Goal: Task Accomplishment & Management: Manage account settings

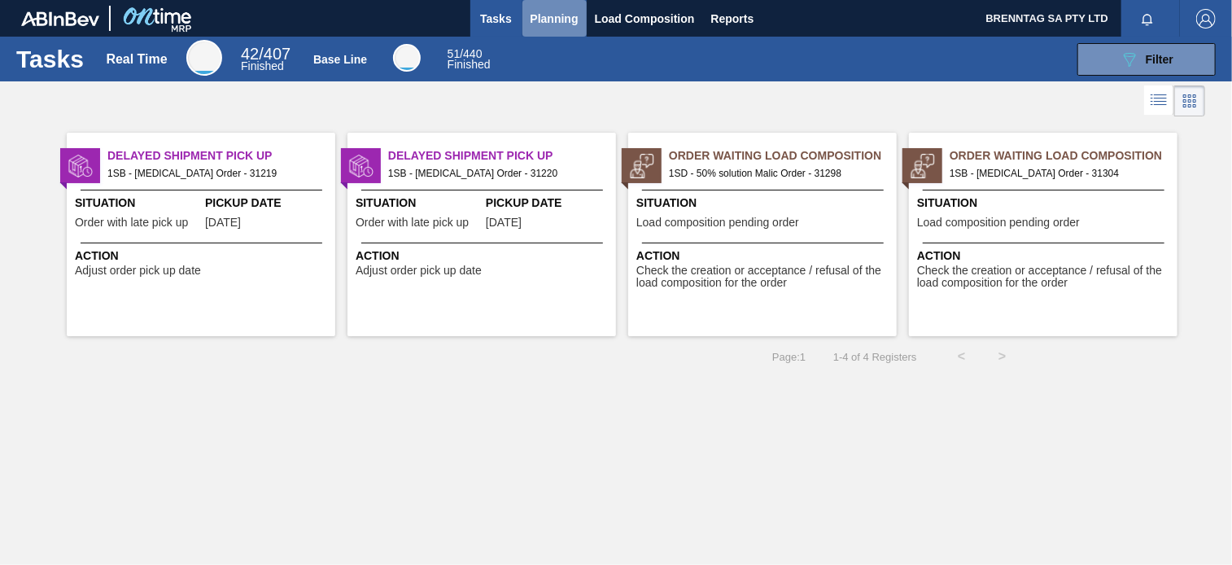
click at [559, 10] on span "Planning" at bounding box center [555, 19] width 48 height 20
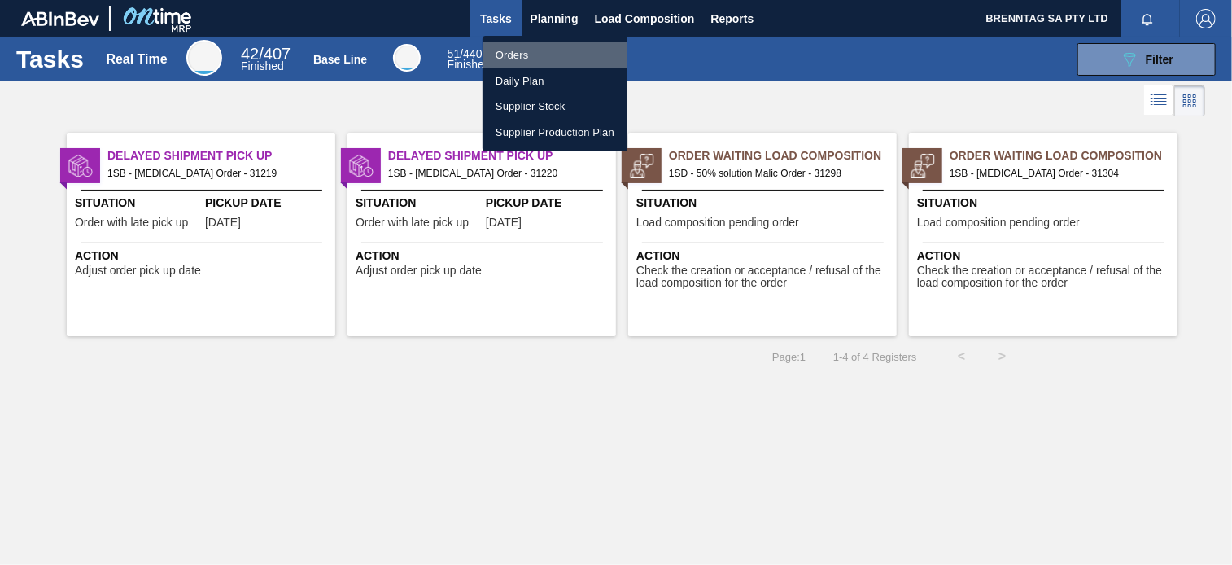
click at [509, 56] on li "Orders" at bounding box center [555, 55] width 145 height 26
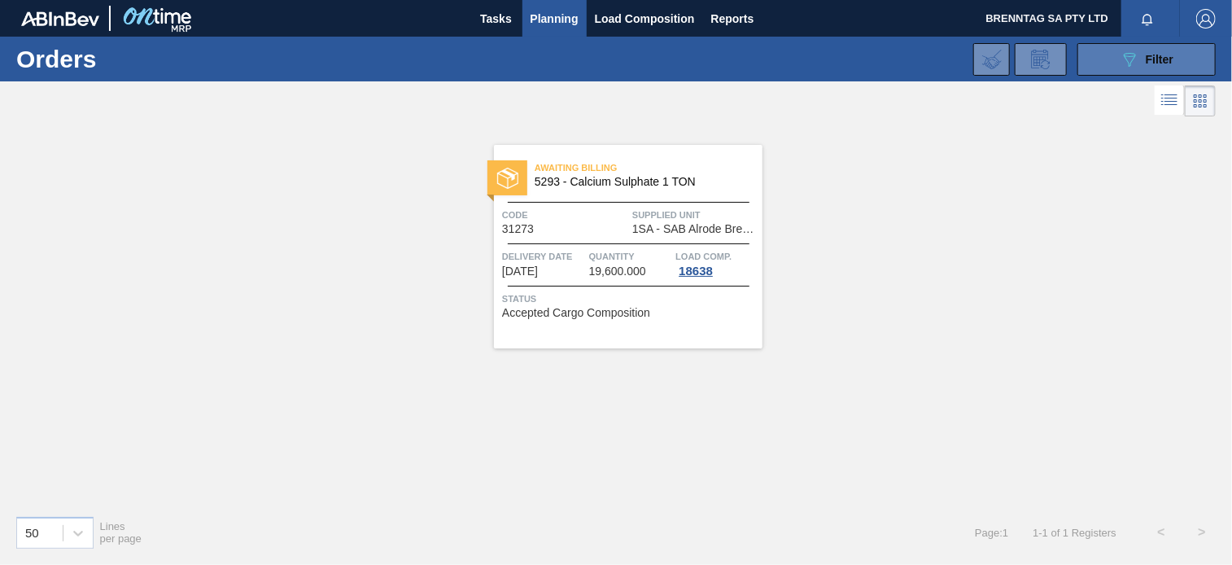
click at [1126, 59] on icon "089F7B8B-B2A5-4AFE-B5C0-19BA573D28AC" at bounding box center [1130, 60] width 20 height 20
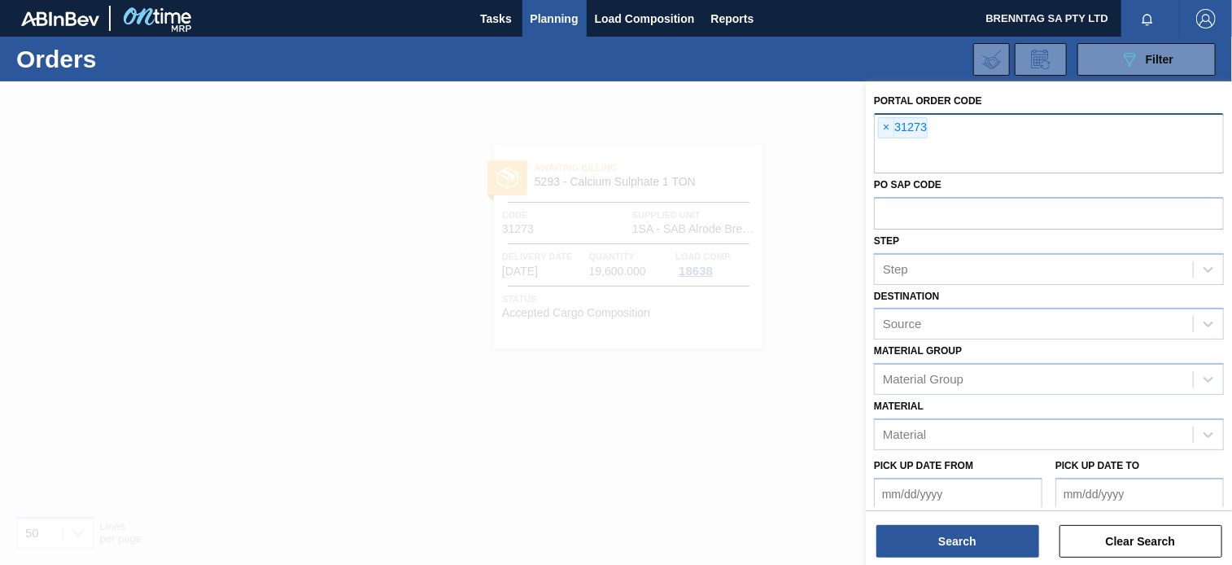
click at [886, 128] on span "×" at bounding box center [886, 128] width 15 height 20
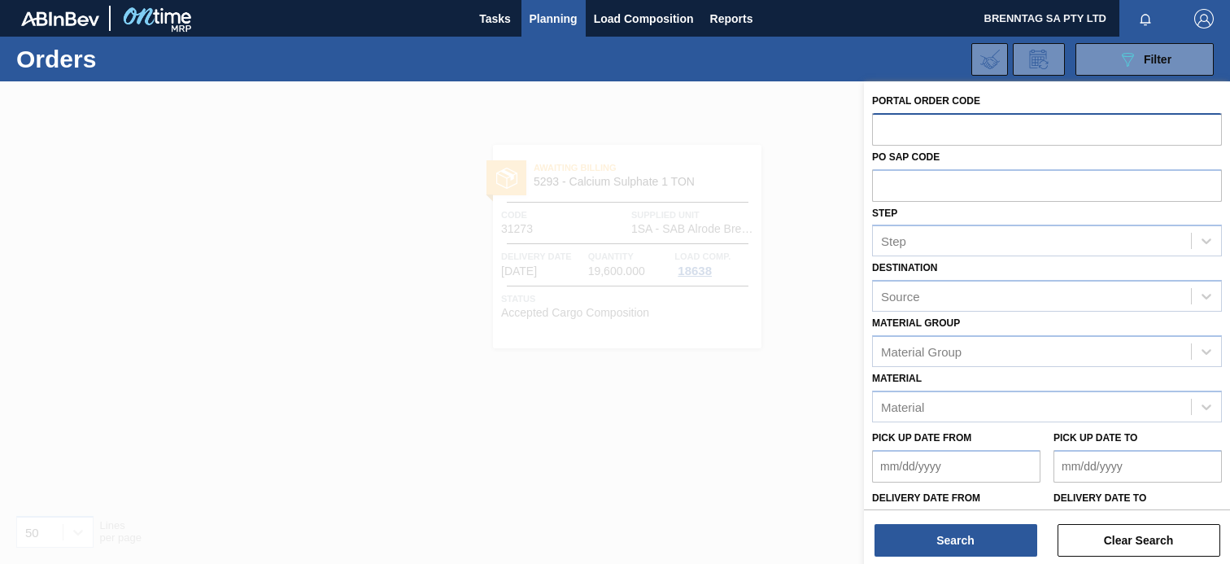
click at [899, 130] on input "text" at bounding box center [1047, 128] width 350 height 31
type input "31298"
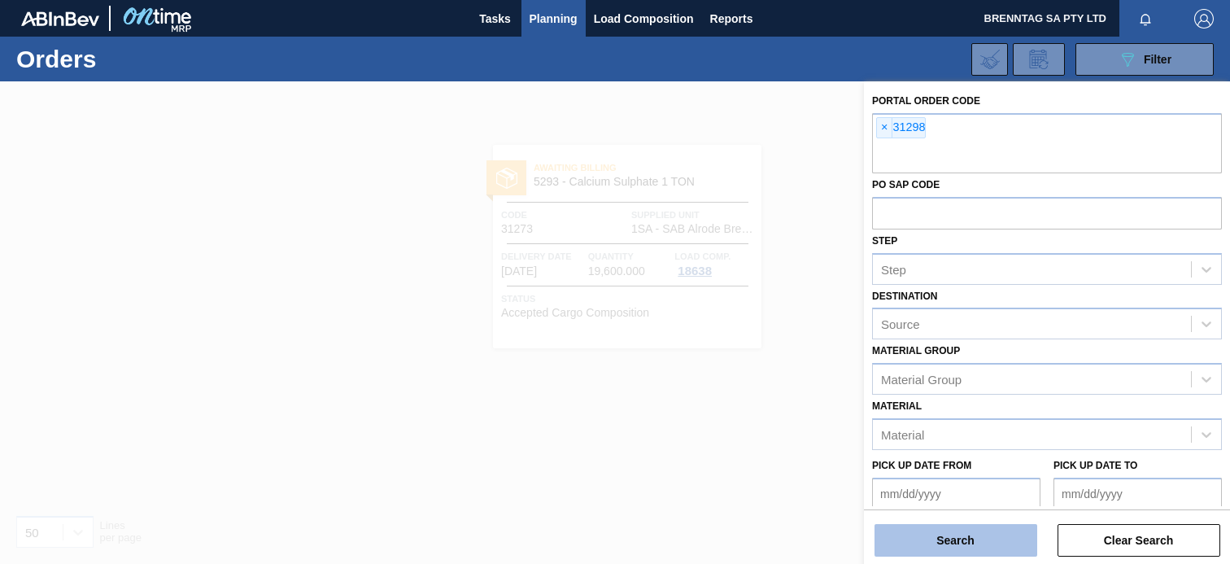
click at [982, 535] on button "Search" at bounding box center [956, 540] width 163 height 33
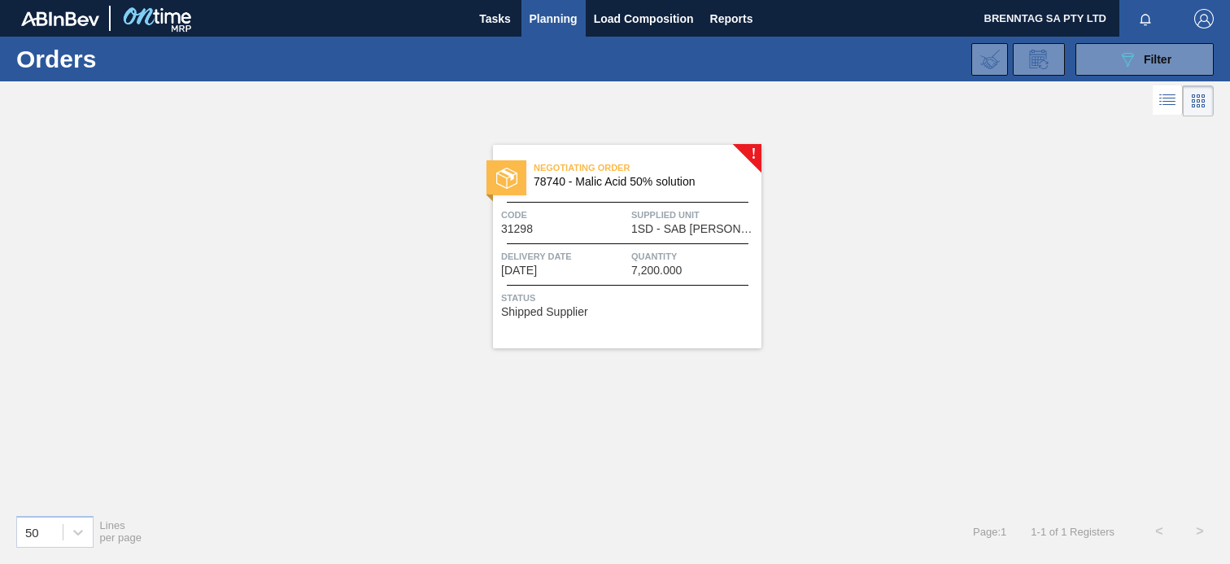
click at [665, 260] on span "Quantity" at bounding box center [695, 256] width 126 height 16
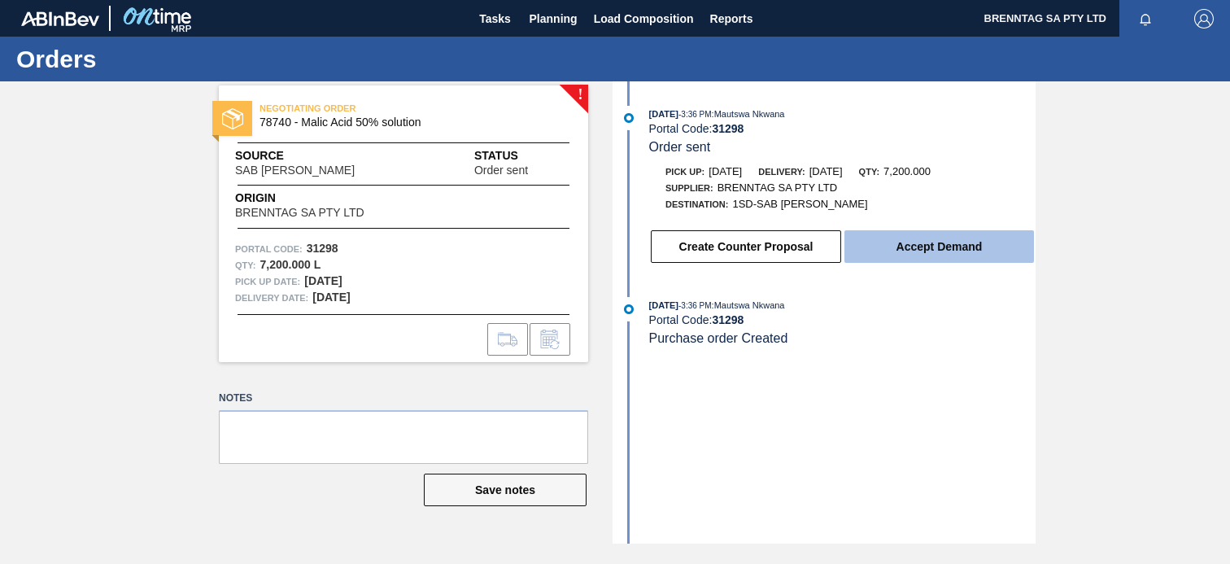
click at [937, 248] on button "Accept Demand" at bounding box center [940, 246] width 190 height 33
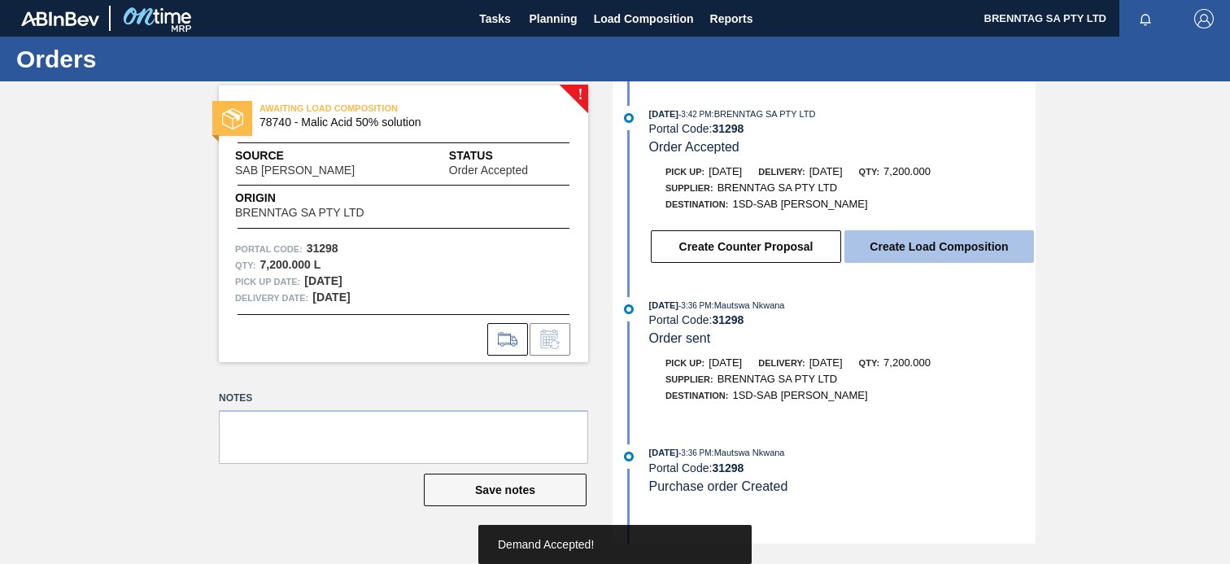
click at [942, 252] on button "Create Load Composition" at bounding box center [940, 246] width 190 height 33
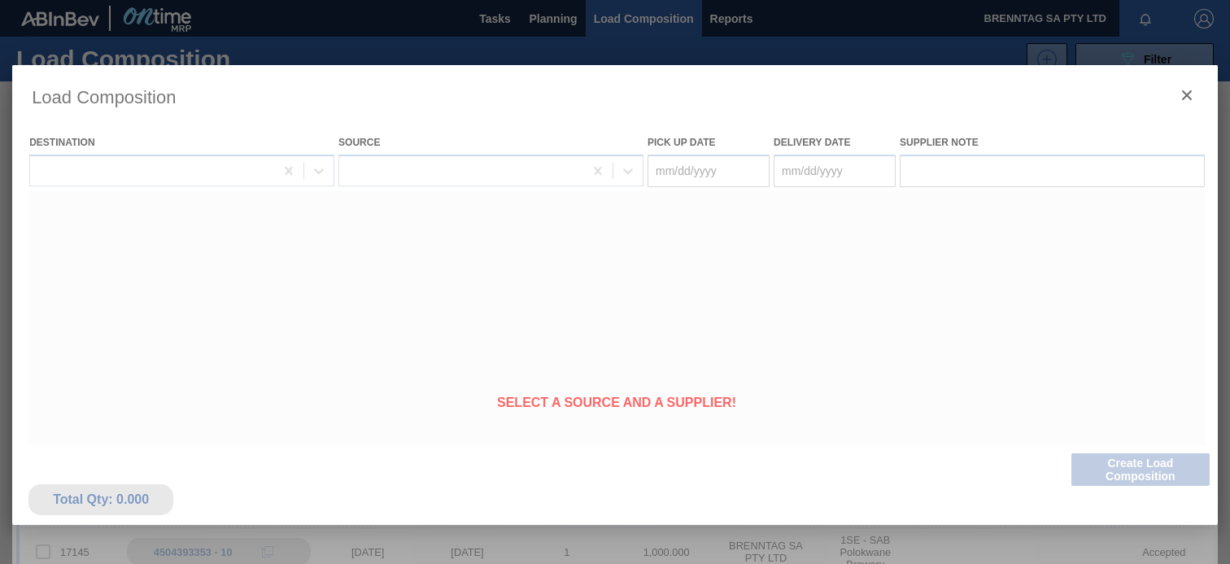
type Date "[DATE]"
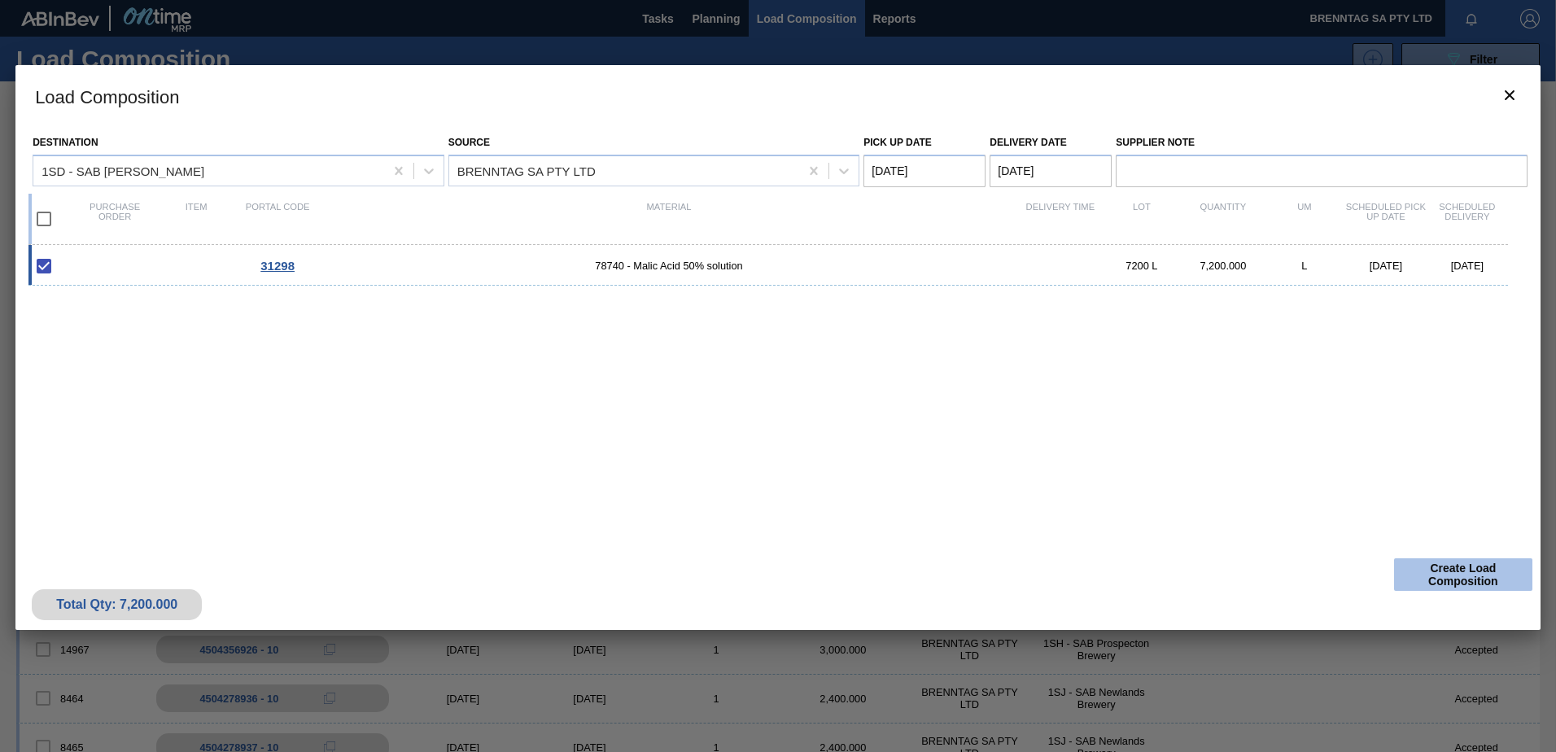
click at [1231, 564] on button "Create Load Composition" at bounding box center [1463, 574] width 138 height 33
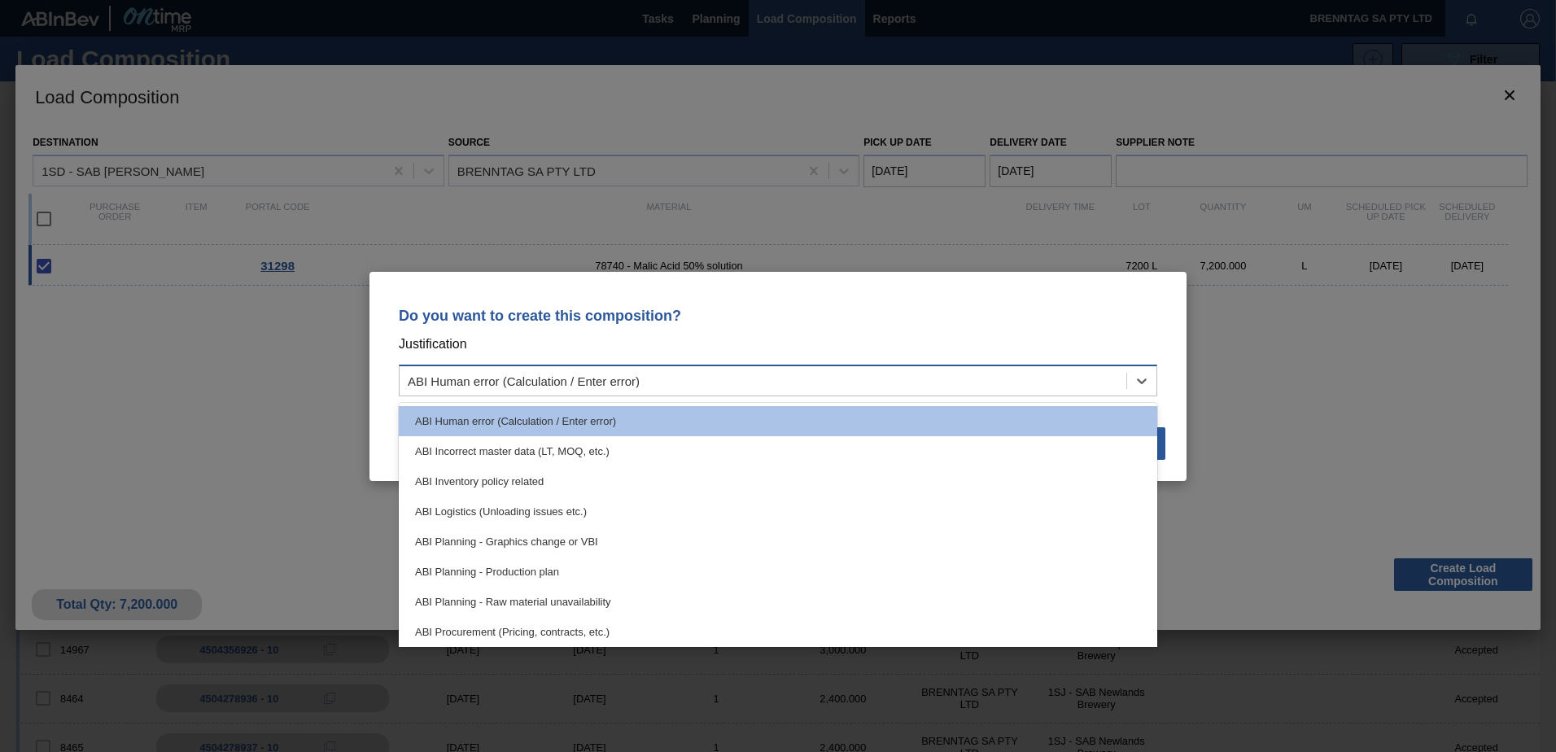
click at [917, 380] on div "ABI Human error (Calculation / Enter error)" at bounding box center [763, 381] width 727 height 24
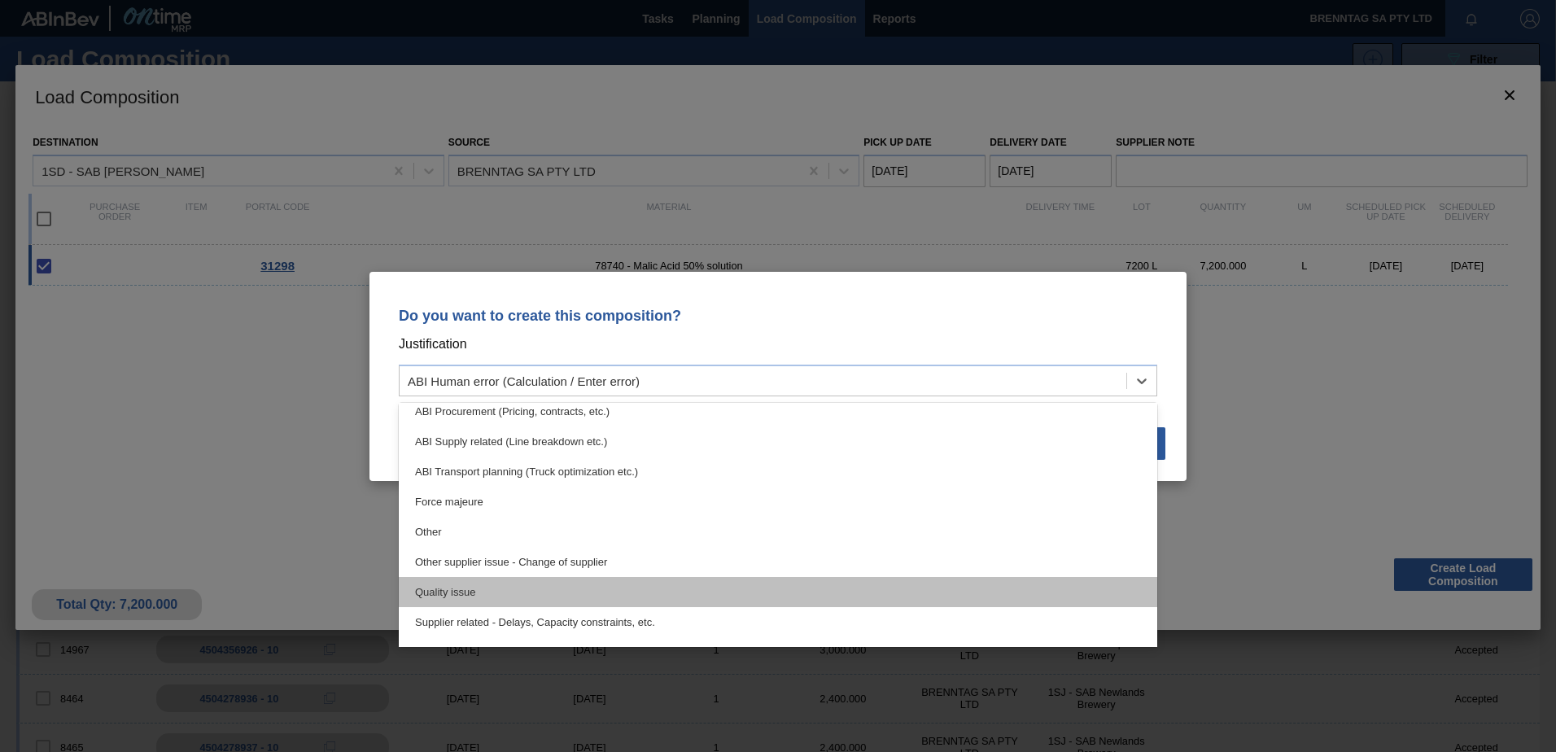
scroll to position [304, 0]
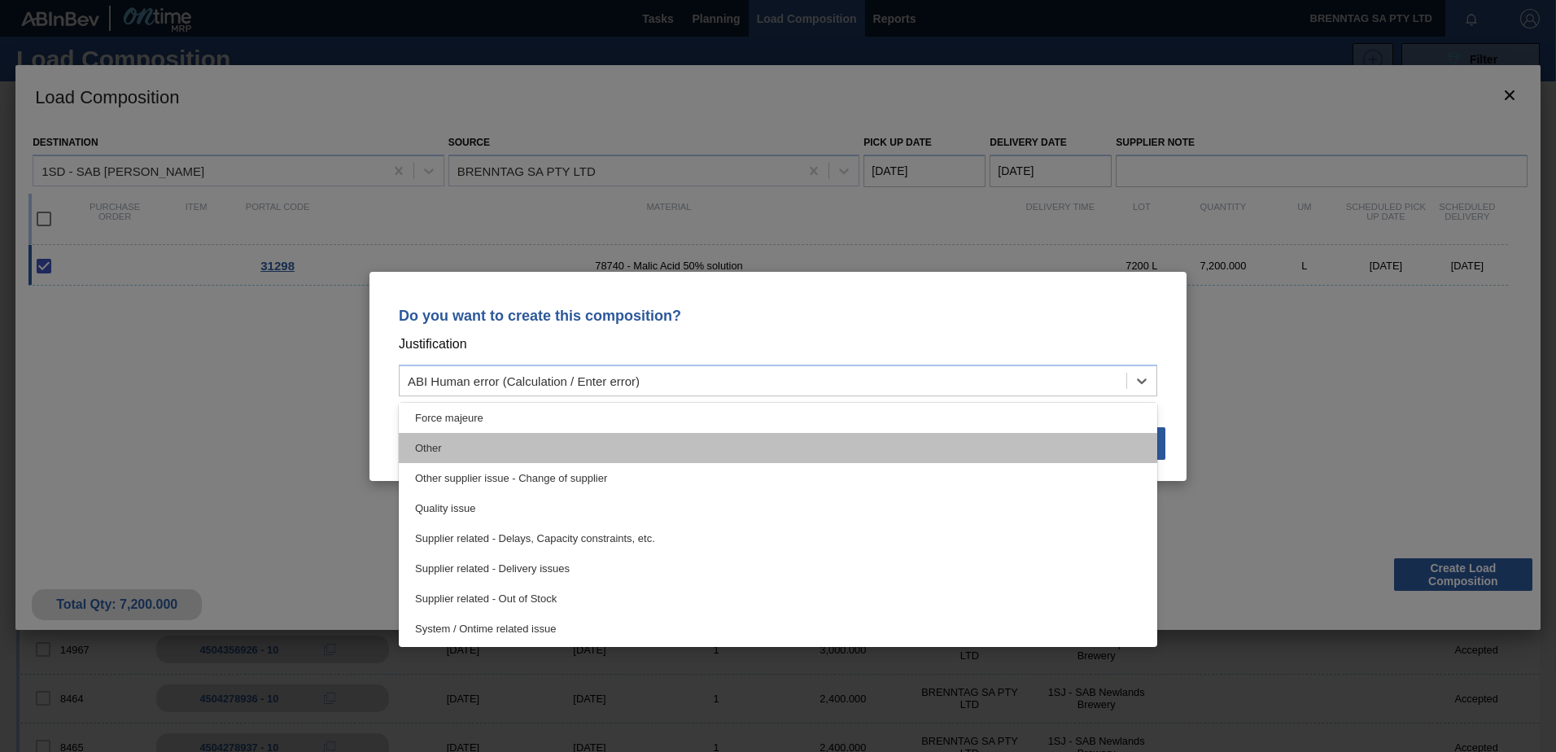
click at [531, 436] on div "Other" at bounding box center [778, 448] width 758 height 30
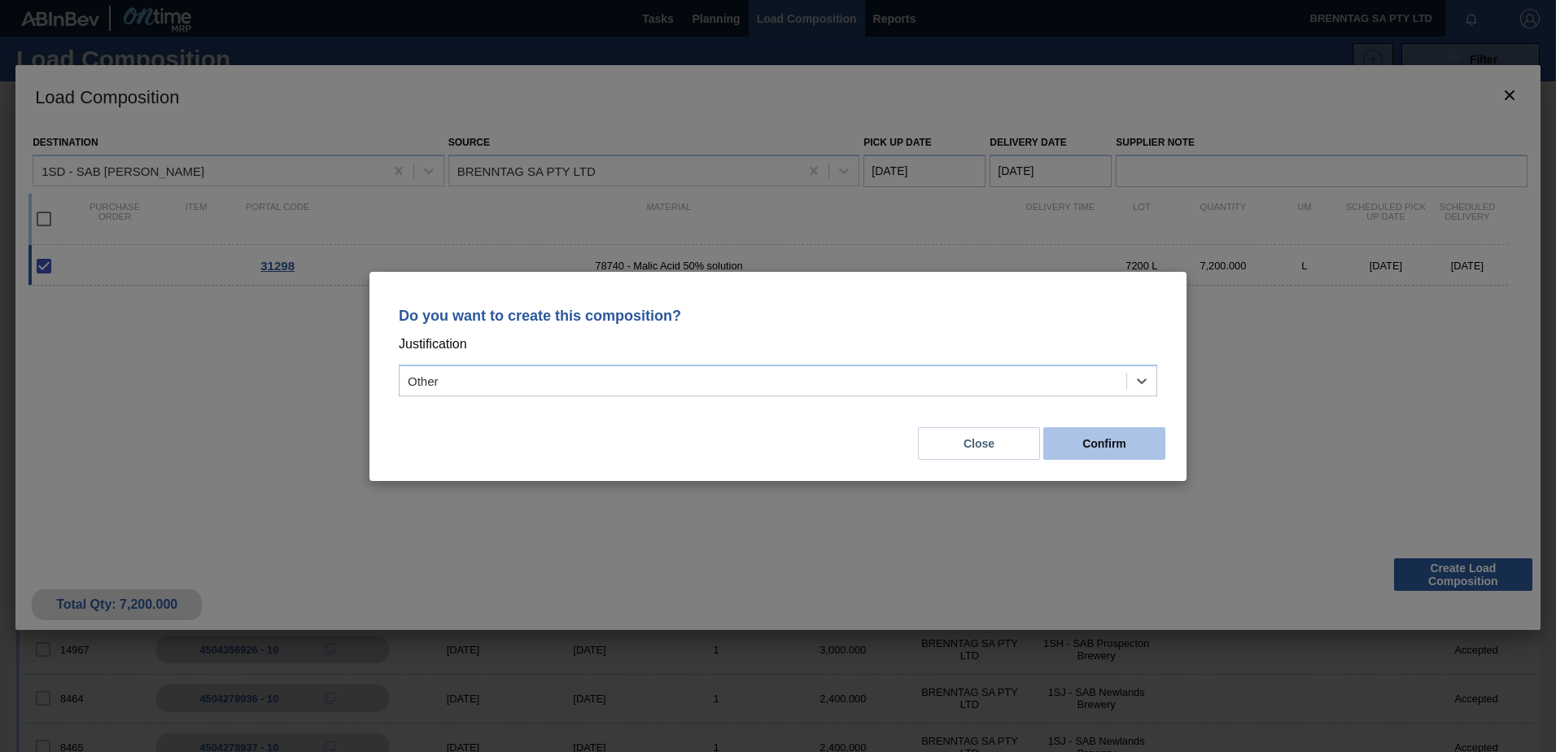
click at [1143, 442] on button "Confirm" at bounding box center [1104, 443] width 122 height 33
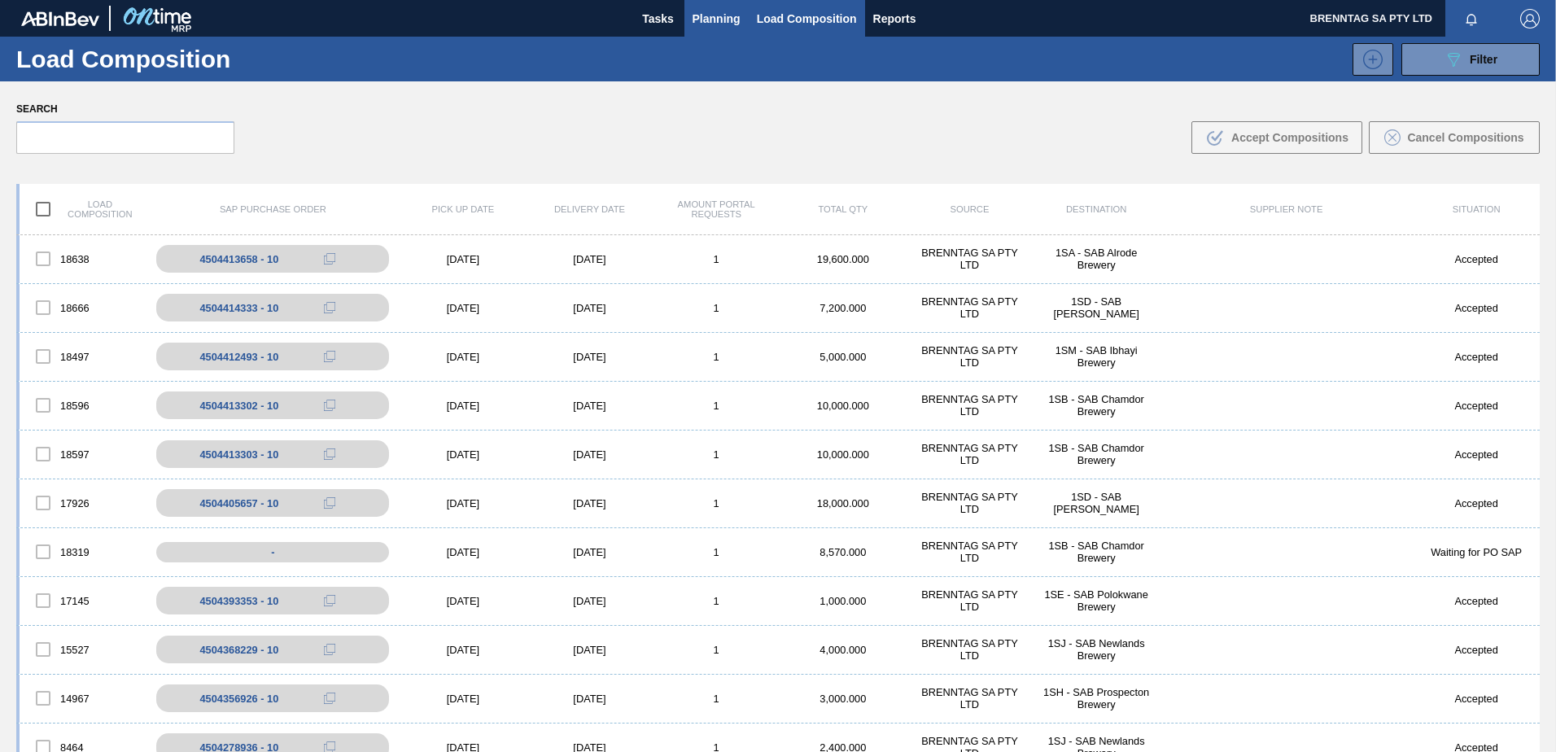
click at [730, 7] on button "Planning" at bounding box center [716, 18] width 64 height 37
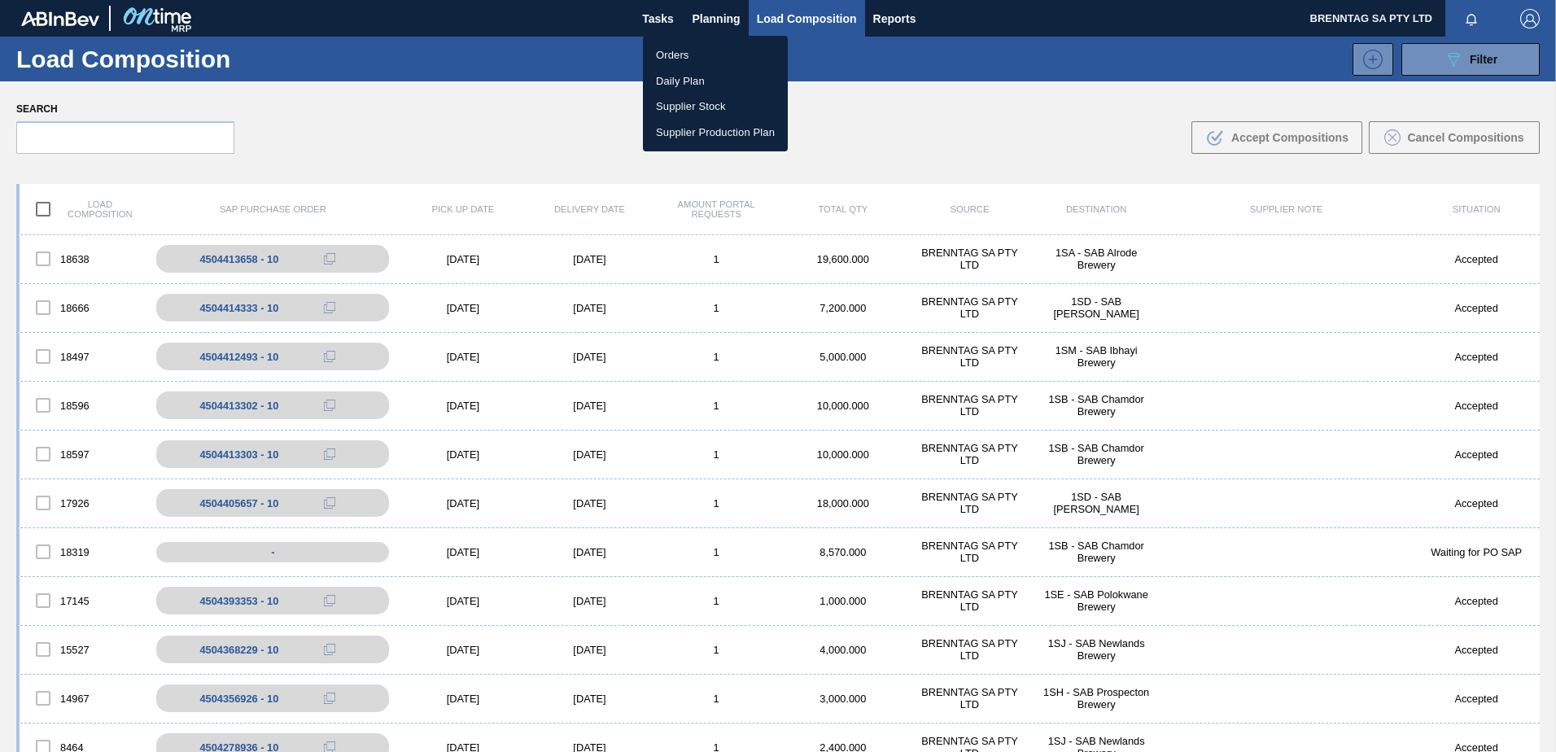
click at [670, 47] on li "Orders" at bounding box center [715, 55] width 145 height 26
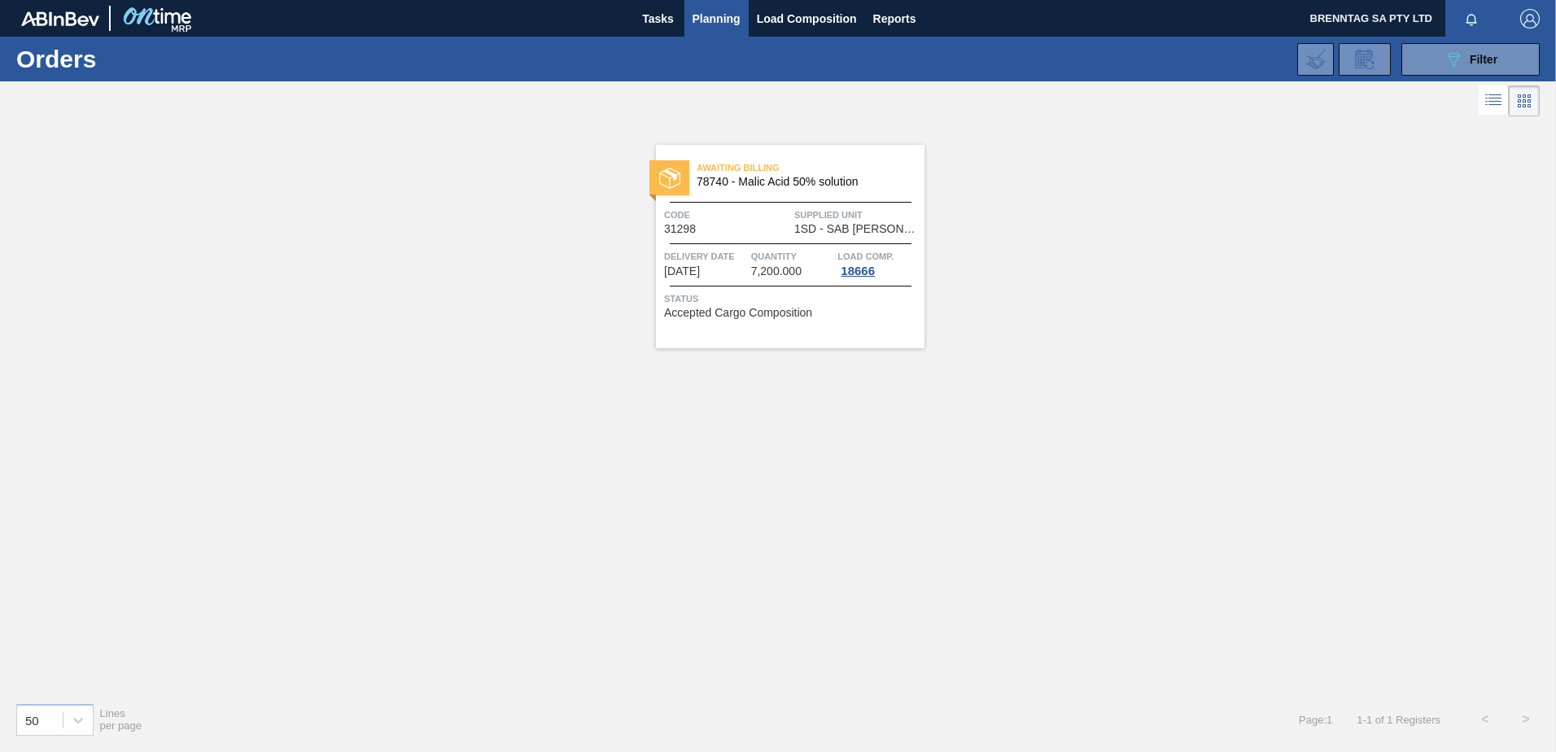
click at [765, 240] on div "Awaiting Billing 78740 - Malic Acid 50% solution Code 31298 Supplied Unit 1SD -…" at bounding box center [790, 246] width 269 height 203
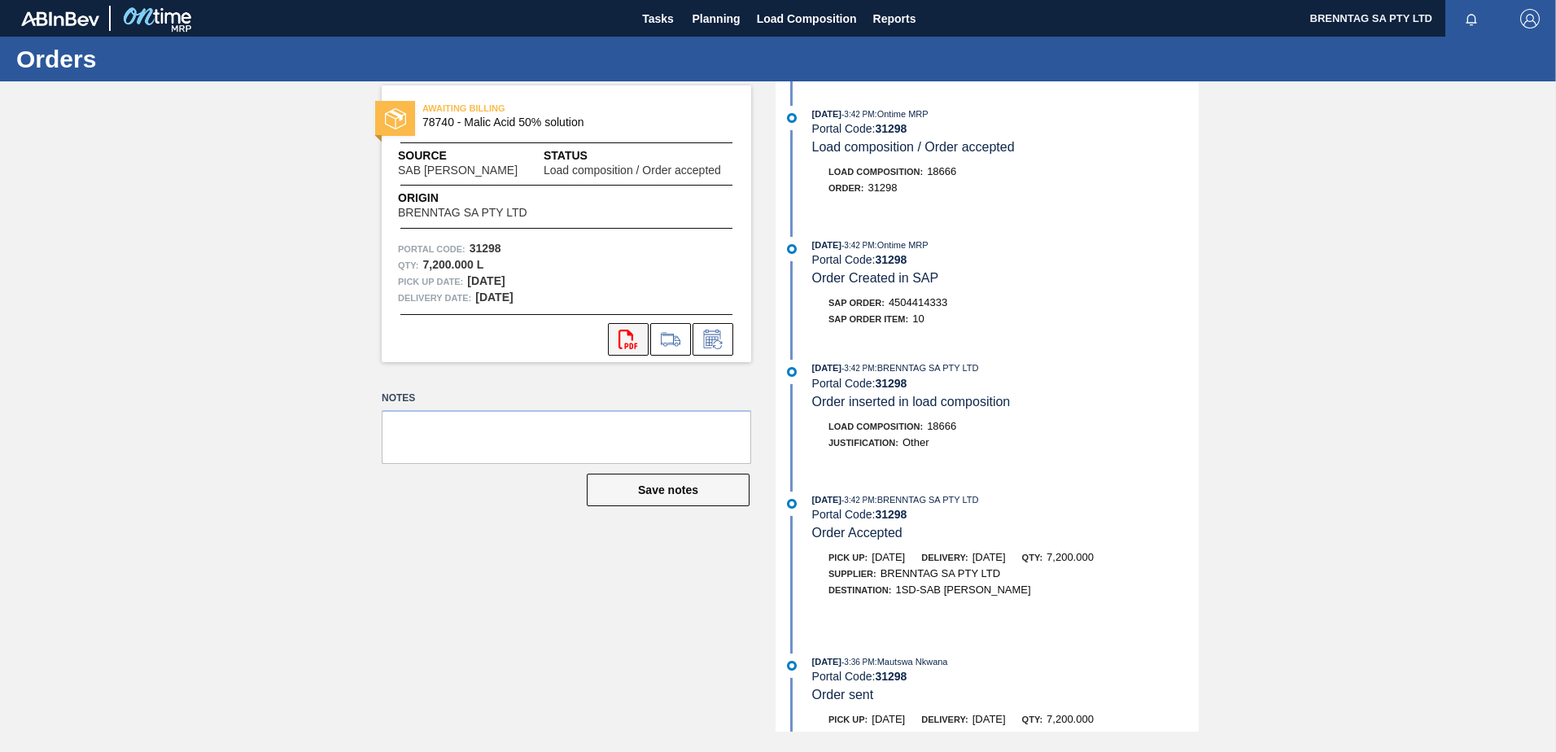
click at [626, 331] on icon at bounding box center [627, 340] width 19 height 20
